Goal: Task Accomplishment & Management: Manage account settings

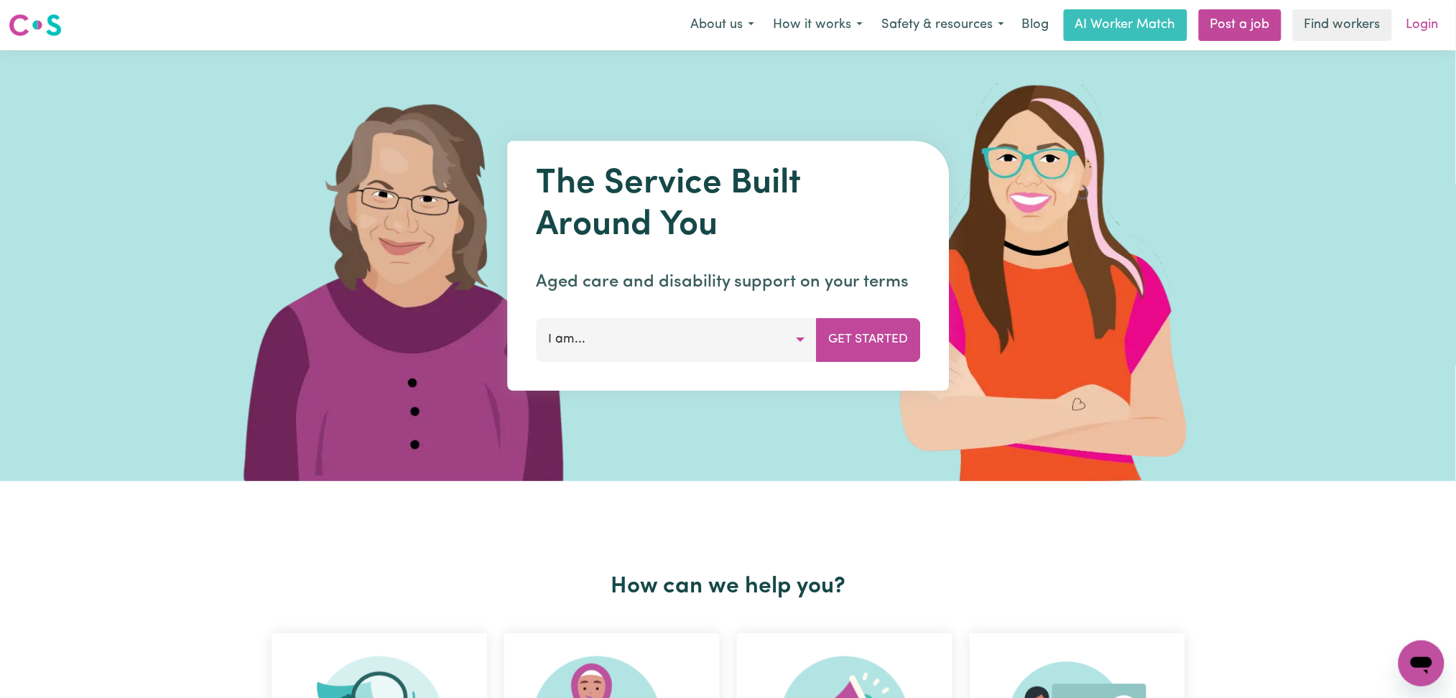
click at [1418, 23] on link "Login" at bounding box center [1423, 25] width 50 height 32
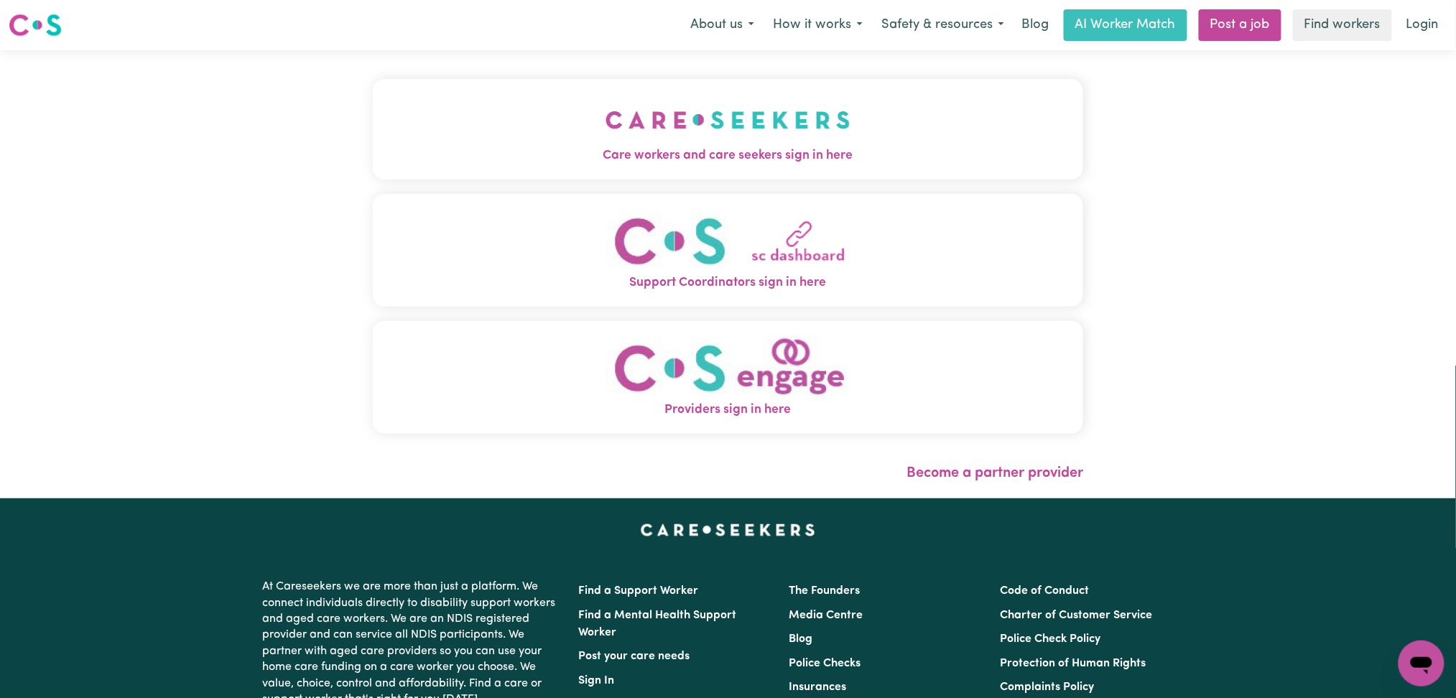
click at [605, 118] on img "Care workers and care seekers sign in here" at bounding box center [727, 119] width 245 height 53
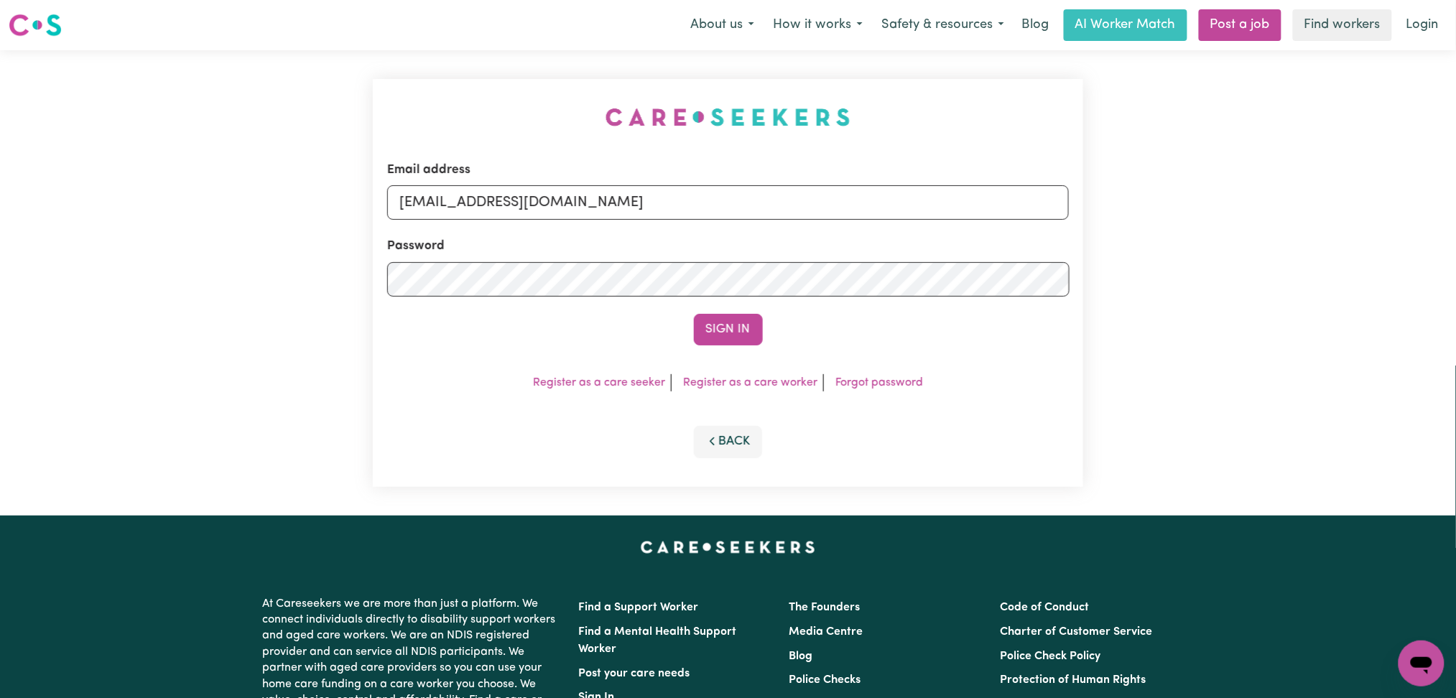
click at [466, 178] on label "Email address" at bounding box center [428, 170] width 83 height 19
click at [466, 185] on input "[EMAIL_ADDRESS][DOMAIN_NAME]" at bounding box center [728, 202] width 682 height 34
click at [466, 198] on input "[EMAIL_ADDRESS][DOMAIN_NAME]" at bounding box center [728, 202] width 682 height 34
click at [479, 198] on input "Superuser~[EMAIL_ADDRESS][DOMAIN_NAME]" at bounding box center [728, 202] width 682 height 34
click at [465, 197] on input "Superuser~[EMAIL_ADDRESS][DOMAIN_NAME]" at bounding box center [728, 202] width 682 height 34
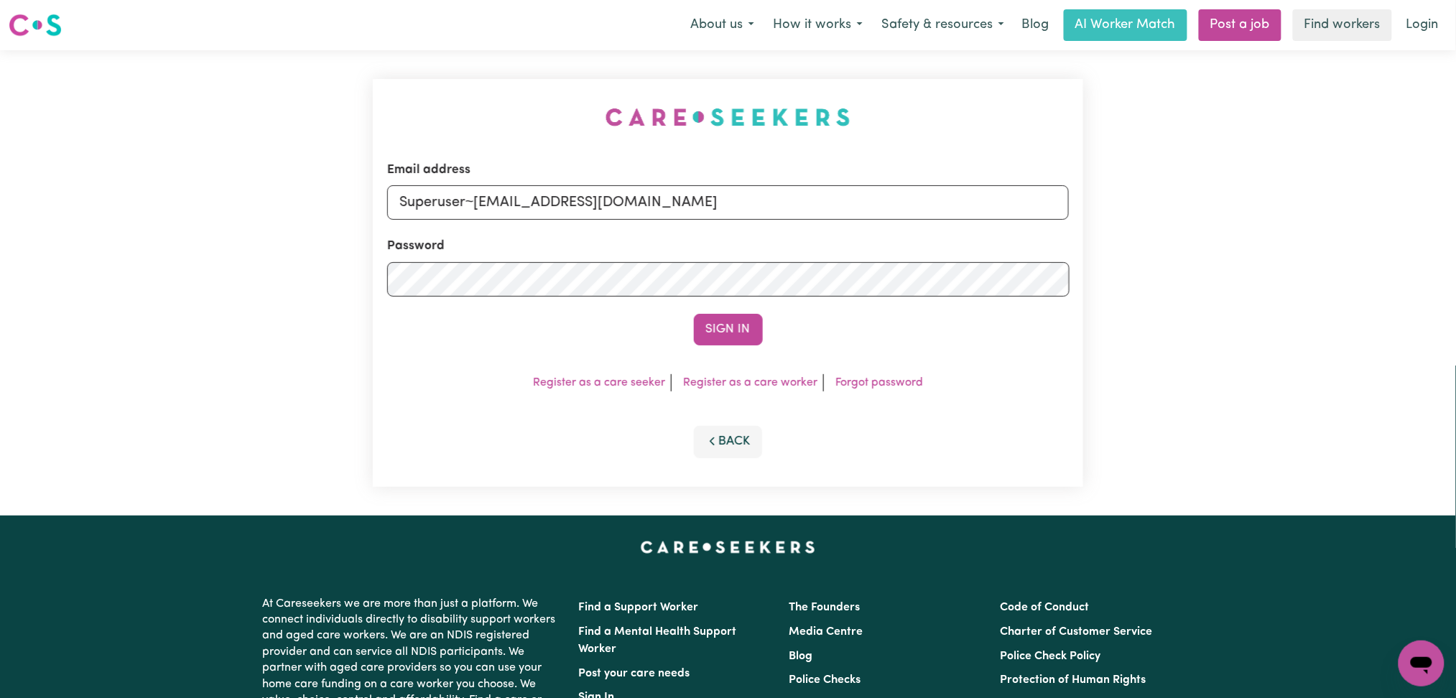
click at [476, 198] on input "Superuser~[EMAIL_ADDRESS][DOMAIN_NAME]" at bounding box center [728, 202] width 682 height 34
drag, startPoint x: 474, startPoint y: 198, endPoint x: 798, endPoint y: 204, distance: 323.9
click at [798, 204] on input "Superuser~[EMAIL_ADDRESS][DOMAIN_NAME]" at bounding box center [728, 202] width 682 height 34
type input "Superuser~[EMAIL_ADDRESS][DOMAIN_NAME]"
click at [725, 319] on button "Sign In" at bounding box center [728, 330] width 69 height 32
